Goal: Navigation & Orientation: Find specific page/section

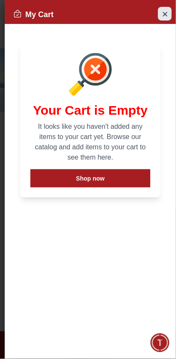
click at [166, 16] on icon "Close Account" at bounding box center [164, 14] width 7 height 11
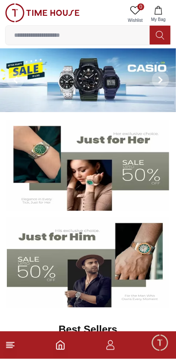
click at [15, 344] on icon at bounding box center [10, 345] width 10 height 10
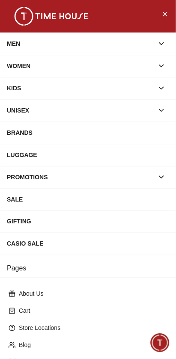
scroll to position [74, 0]
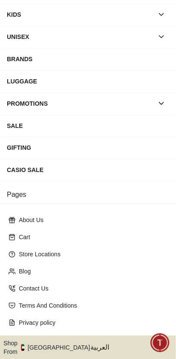
click at [48, 339] on button "Shop From [GEOGRAPHIC_DATA]" at bounding box center [49, 347] width 93 height 17
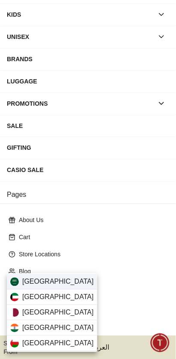
click at [56, 284] on div "[GEOGRAPHIC_DATA]" at bounding box center [52, 281] width 90 height 15
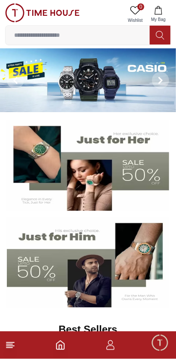
click at [6, 348] on line at bounding box center [9, 348] width 6 height 0
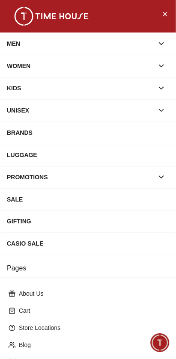
scroll to position [74, 0]
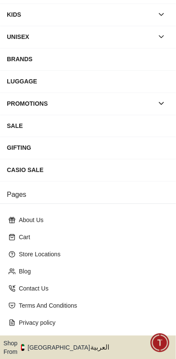
click at [46, 339] on button "Shop From [GEOGRAPHIC_DATA]" at bounding box center [49, 347] width 93 height 17
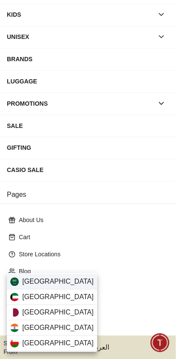
click at [57, 289] on div "[GEOGRAPHIC_DATA]" at bounding box center [52, 281] width 90 height 15
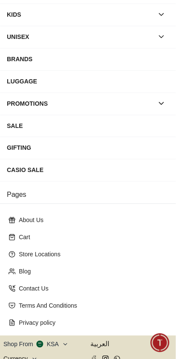
scroll to position [72, 0]
